Goal: Use online tool/utility: Use online tool/utility

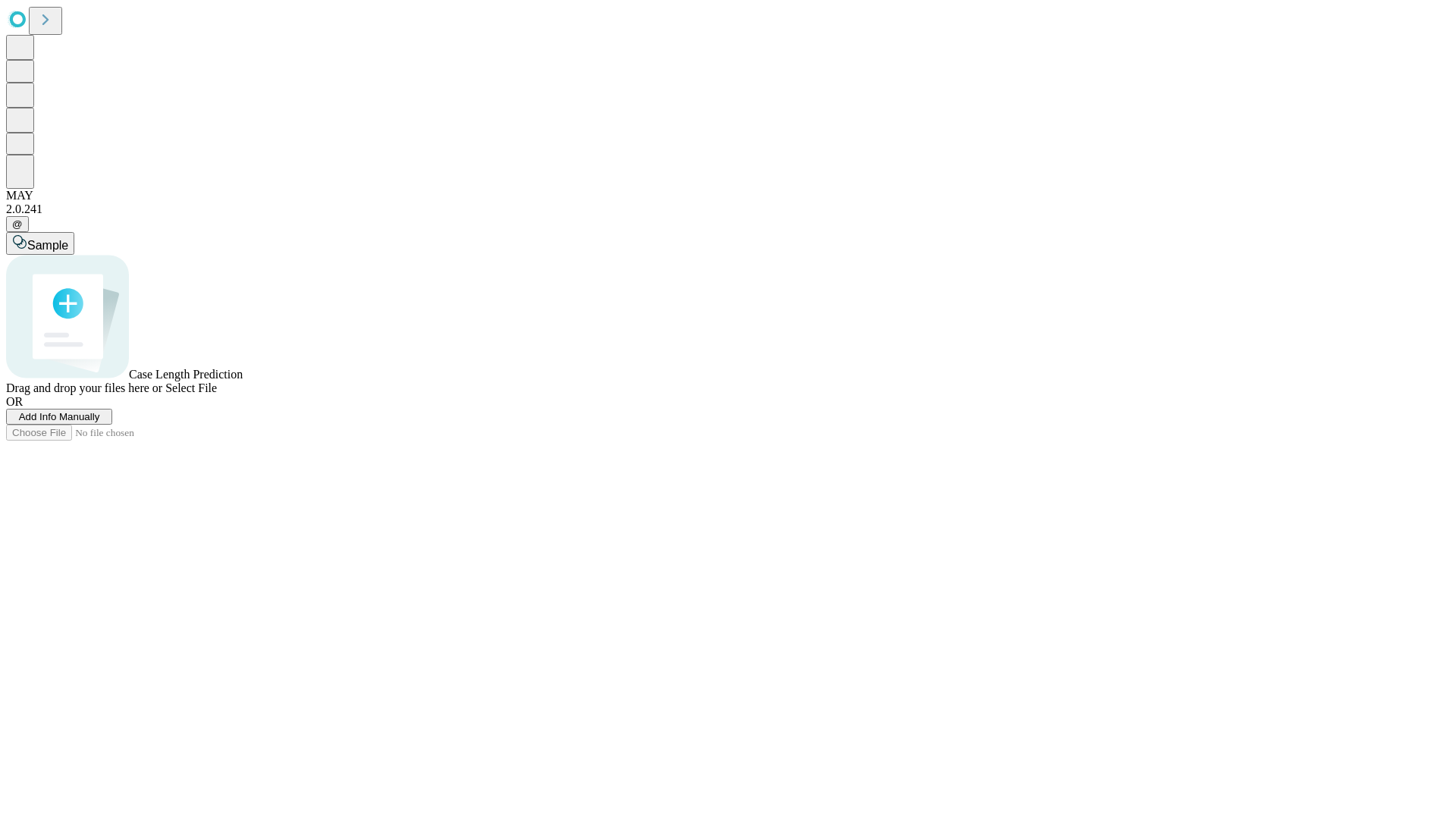
click at [100, 422] on span "Add Info Manually" at bounding box center [60, 417] width 81 height 11
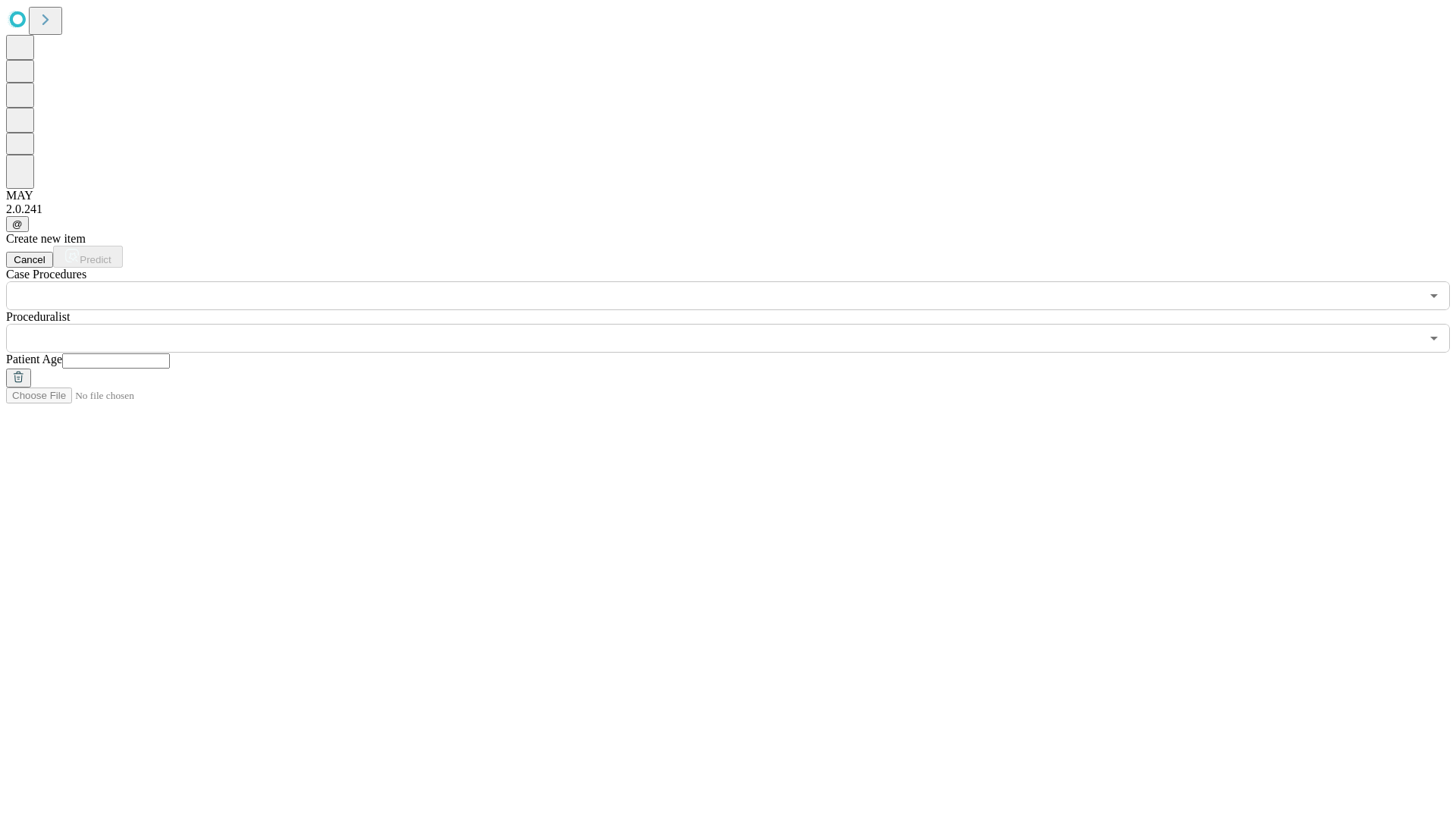
click at [170, 354] on input "text" at bounding box center [116, 361] width 108 height 15
type input "**"
click at [738, 324] on input "text" at bounding box center [713, 338] width 1414 height 29
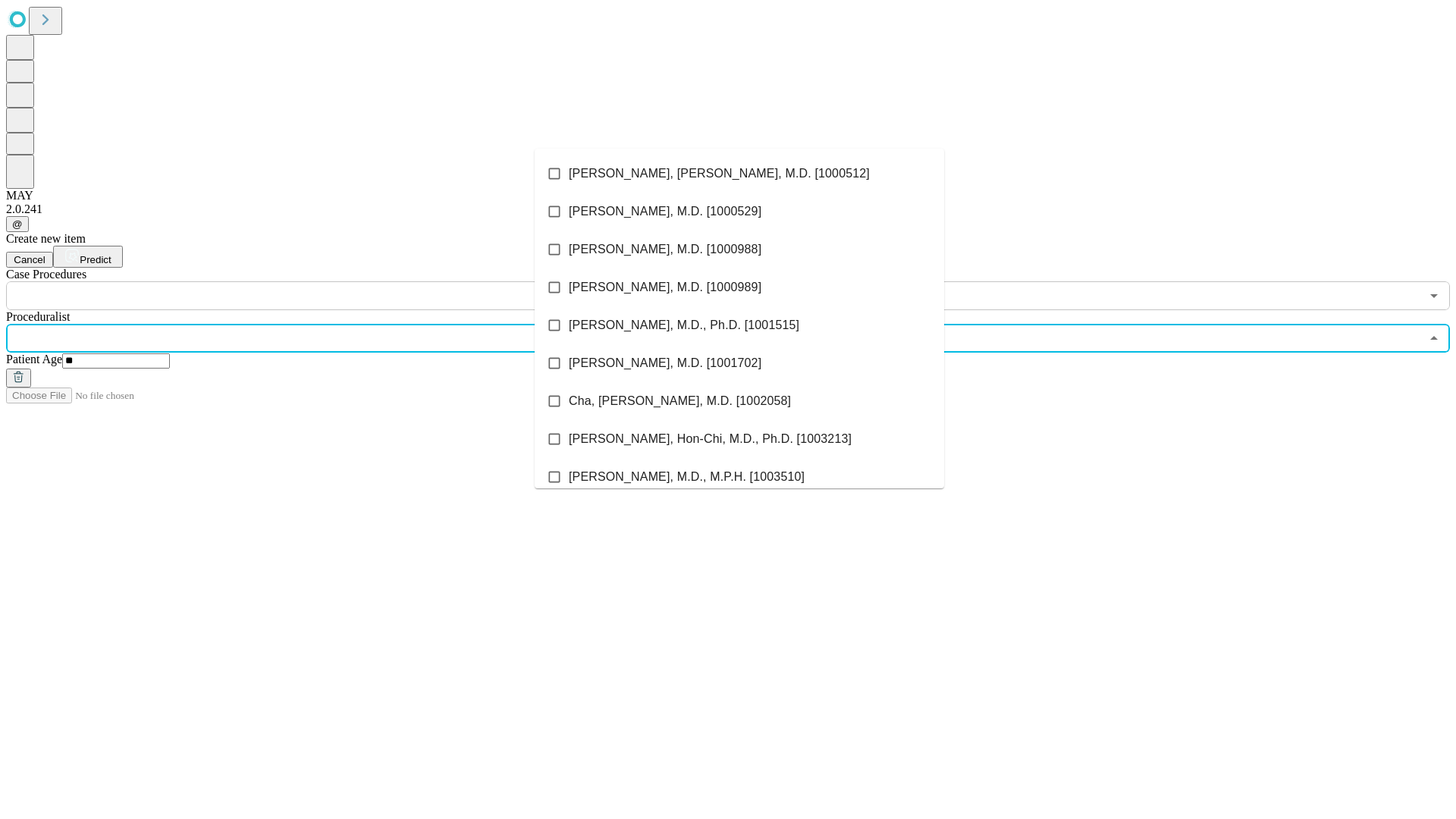
click at [739, 174] on li "[PERSON_NAME], [PERSON_NAME], M.D. [1000512]" at bounding box center [739, 173] width 410 height 38
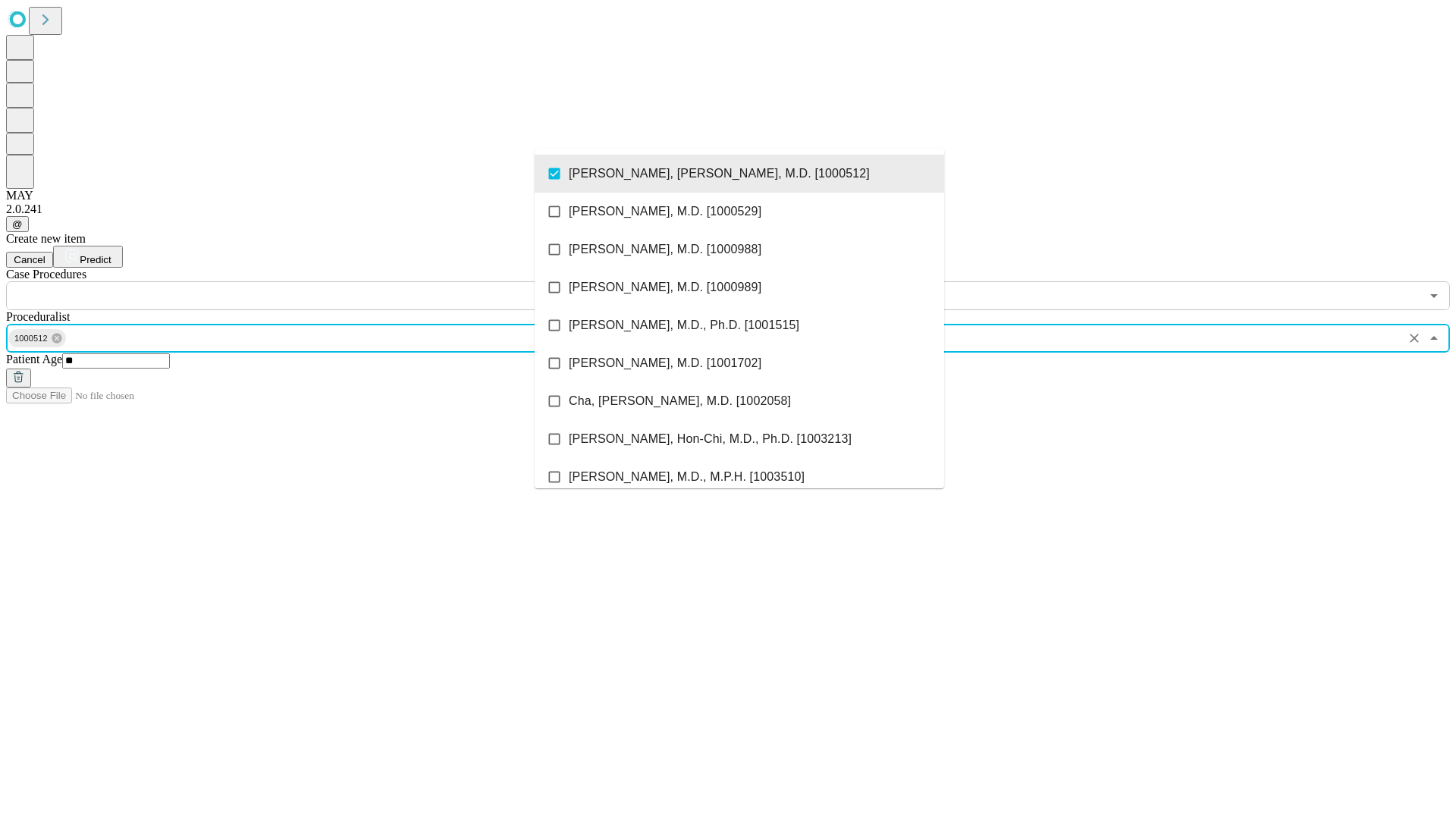
click at [318, 281] on input "text" at bounding box center [713, 295] width 1414 height 29
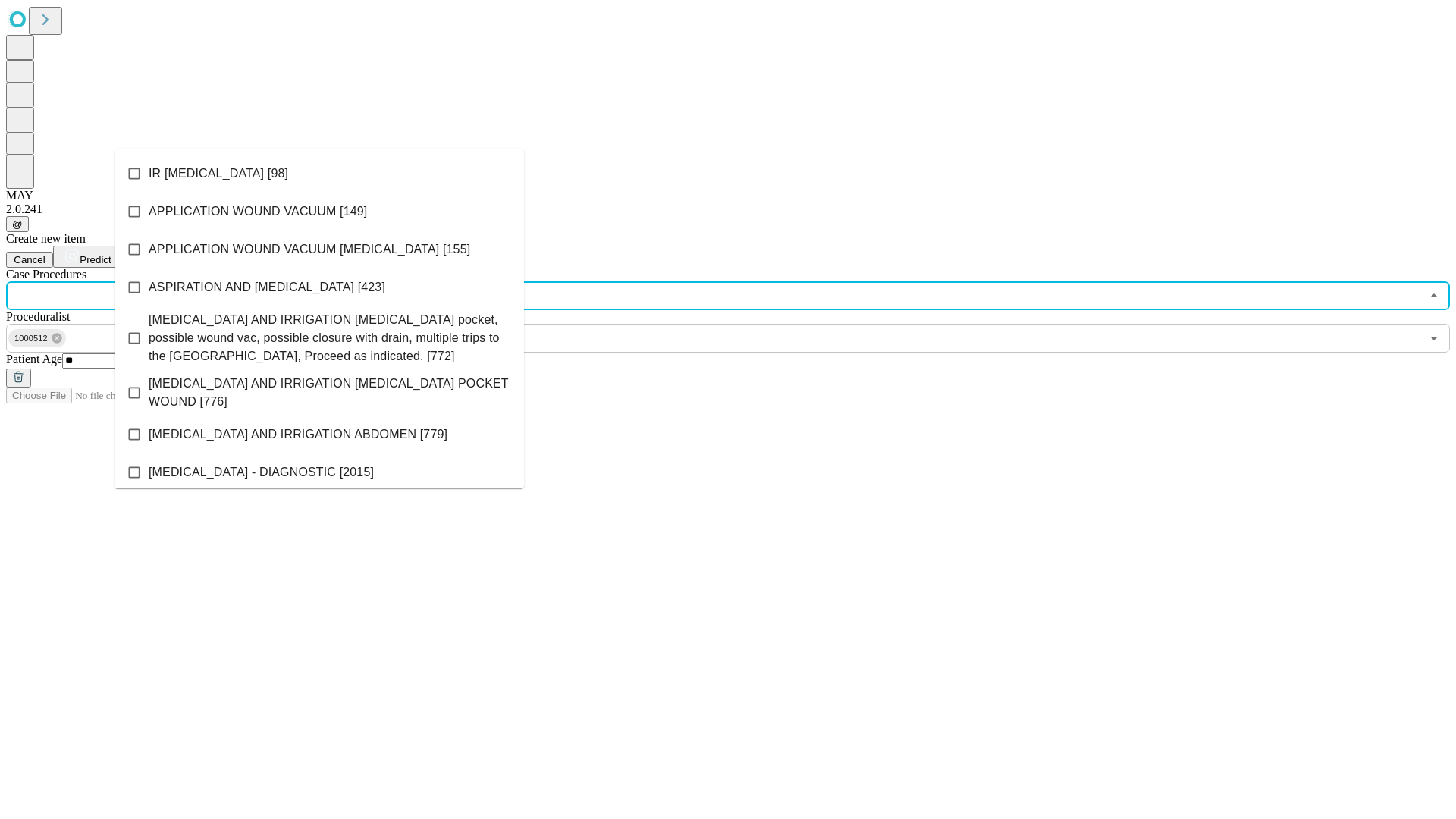
click at [319, 174] on li "IR [MEDICAL_DATA] [98]" at bounding box center [318, 173] width 410 height 38
click at [111, 254] on span "Predict" at bounding box center [95, 259] width 31 height 11
